Goal: Check status: Check status

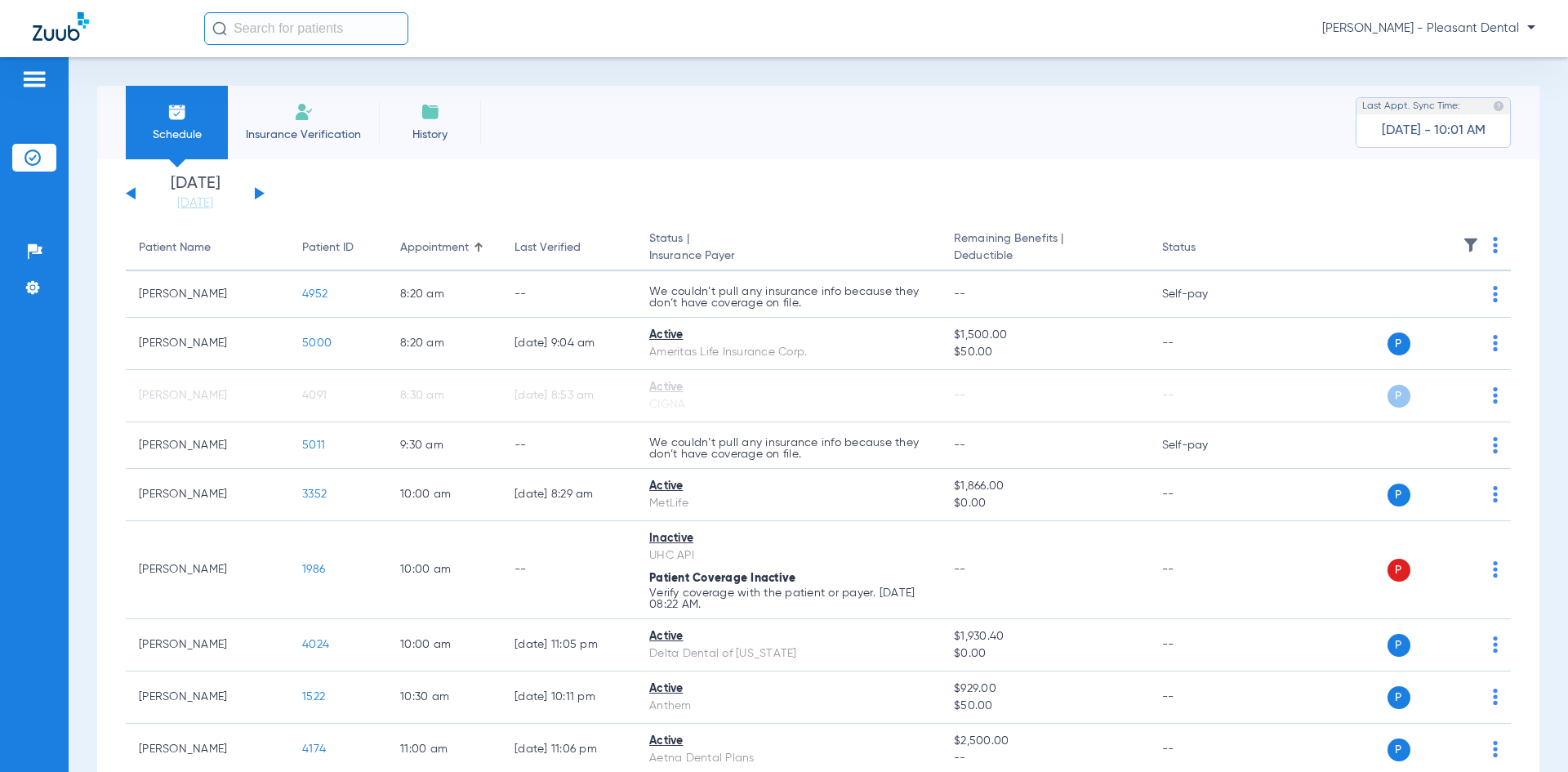
click at [35, 81] on img at bounding box center [33, 80] width 26 height 20
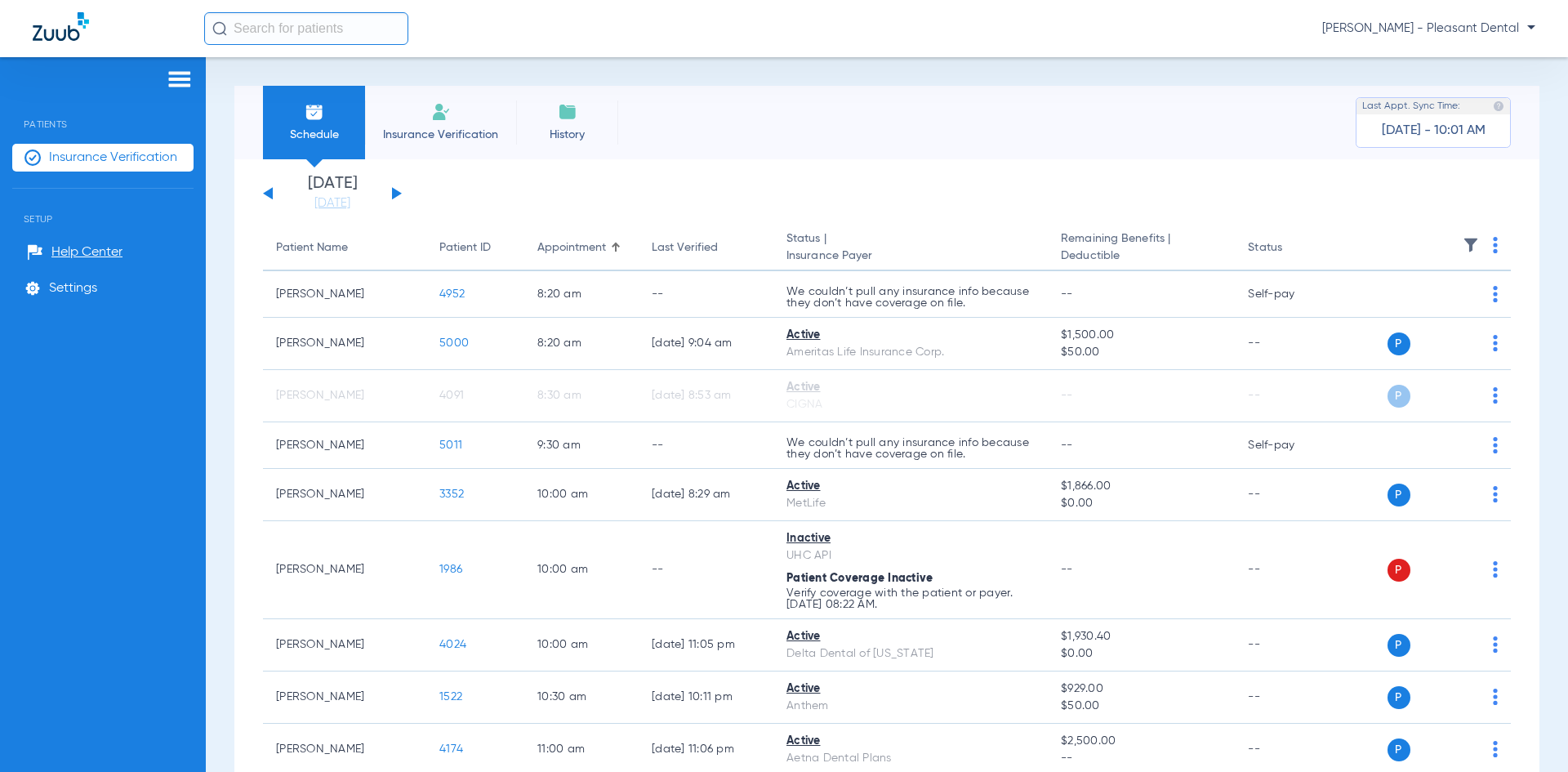
click at [922, 124] on div "Schedule Insurance Verification History Last Appt. Sync Time: [DATE] - 10:01 AM" at bounding box center [887, 122] width 1305 height 73
click at [347, 24] on input "text" at bounding box center [307, 29] width 205 height 33
click at [302, 34] on input "[PERSON_NAME]" at bounding box center [307, 29] width 205 height 33
drag, startPoint x: 302, startPoint y: 34, endPoint x: 138, endPoint y: 15, distance: 165.1
click at [138, 15] on div "[PERSON_NAME] No search results [PERSON_NAME] - Pleasant Dental" at bounding box center [784, 28] width 1568 height 57
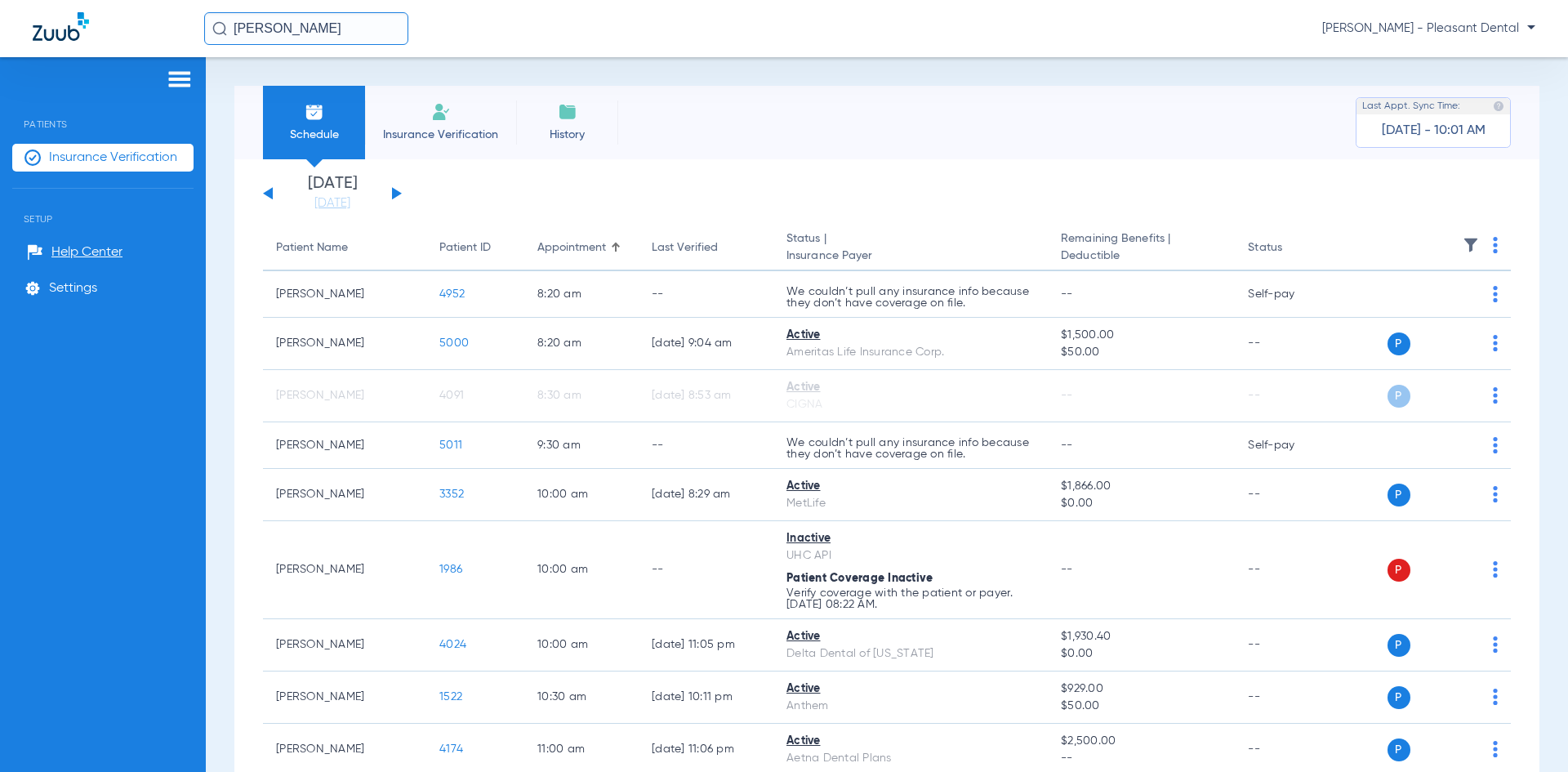
type input "[PERSON_NAME]"
drag, startPoint x: 277, startPoint y: 17, endPoint x: 210, endPoint y: 14, distance: 67.1
click at [210, 14] on div "[PERSON_NAME] [PERSON_NAME] - Pleasant Dental" at bounding box center [784, 28] width 1568 height 57
drag, startPoint x: 280, startPoint y: 38, endPoint x: 186, endPoint y: 29, distance: 94.4
click at [192, 31] on div "[PERSON_NAME] [PERSON_NAME] - Pleasant Dental" at bounding box center [784, 28] width 1568 height 57
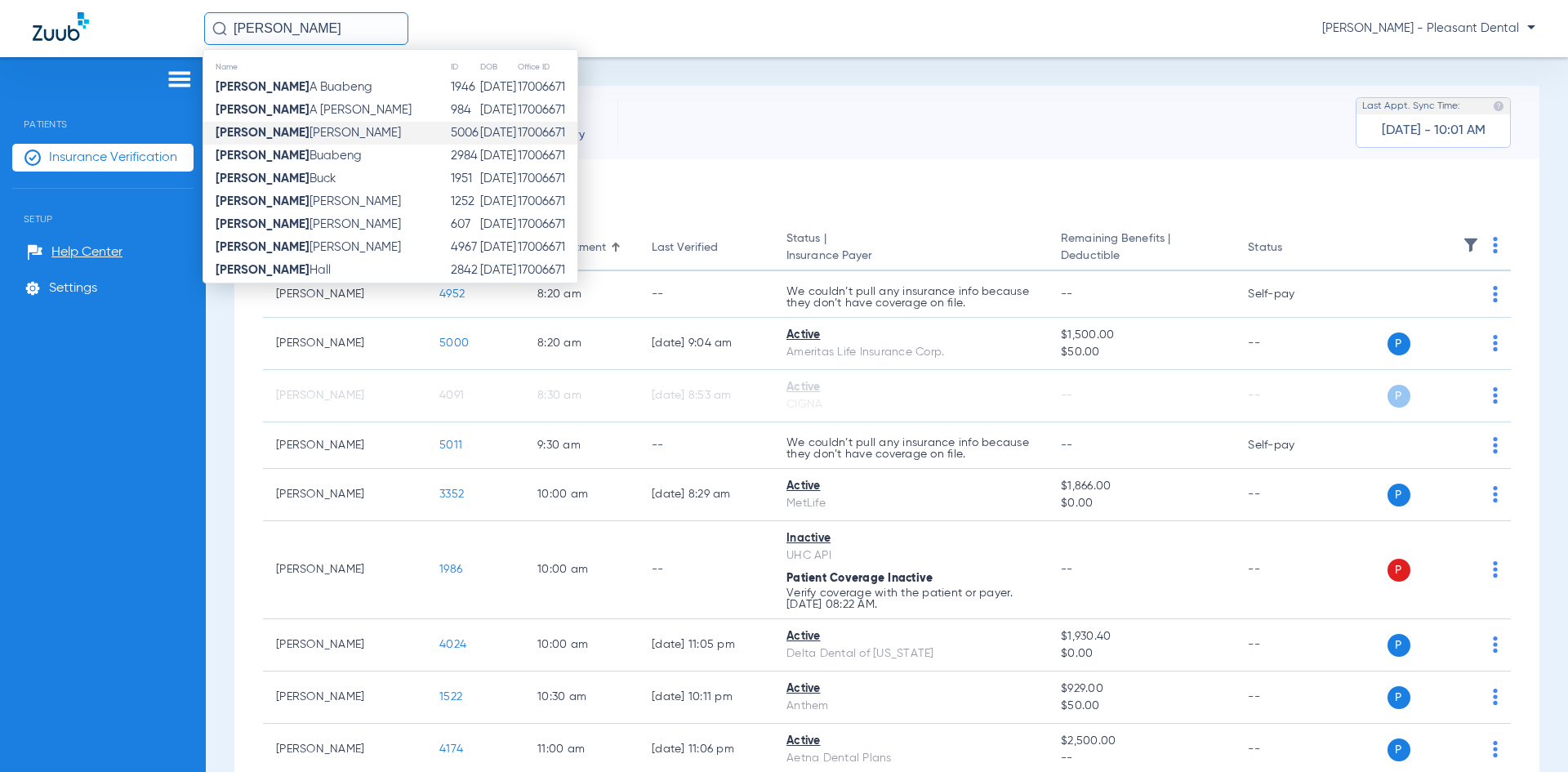
type input "[PERSON_NAME]"
click at [450, 131] on td "5006" at bounding box center [464, 132] width 29 height 23
